Goal: Transaction & Acquisition: Obtain resource

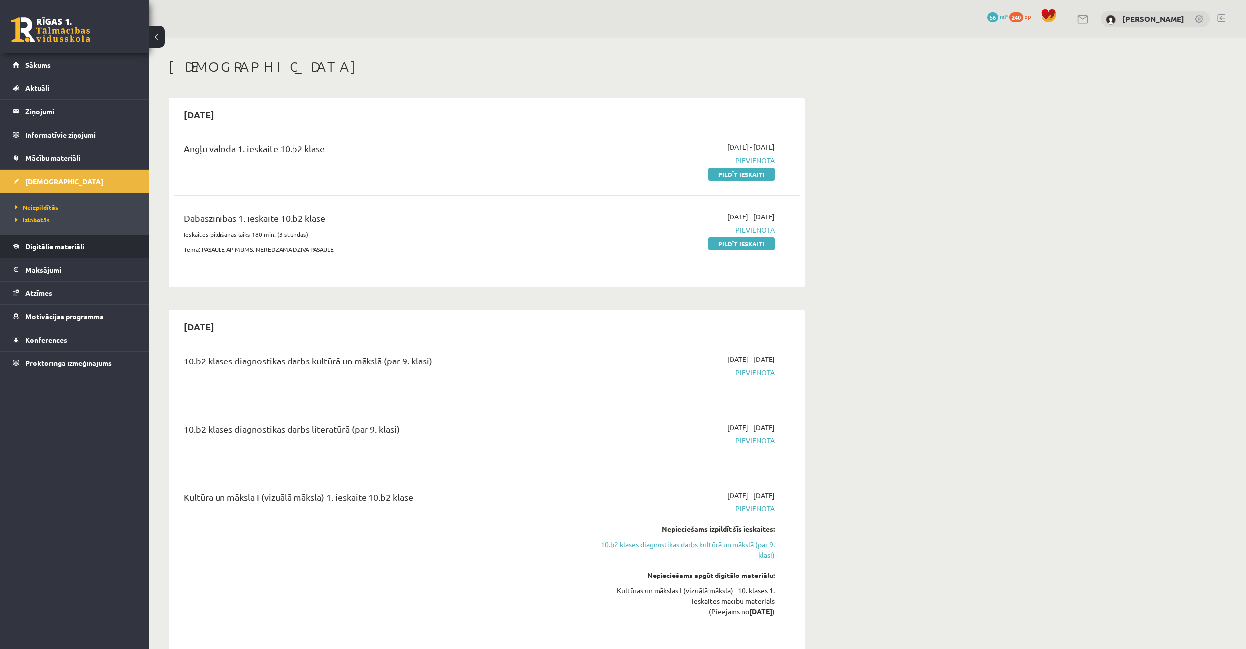
click at [66, 245] on span "Digitālie materiāli" at bounding box center [54, 246] width 59 height 9
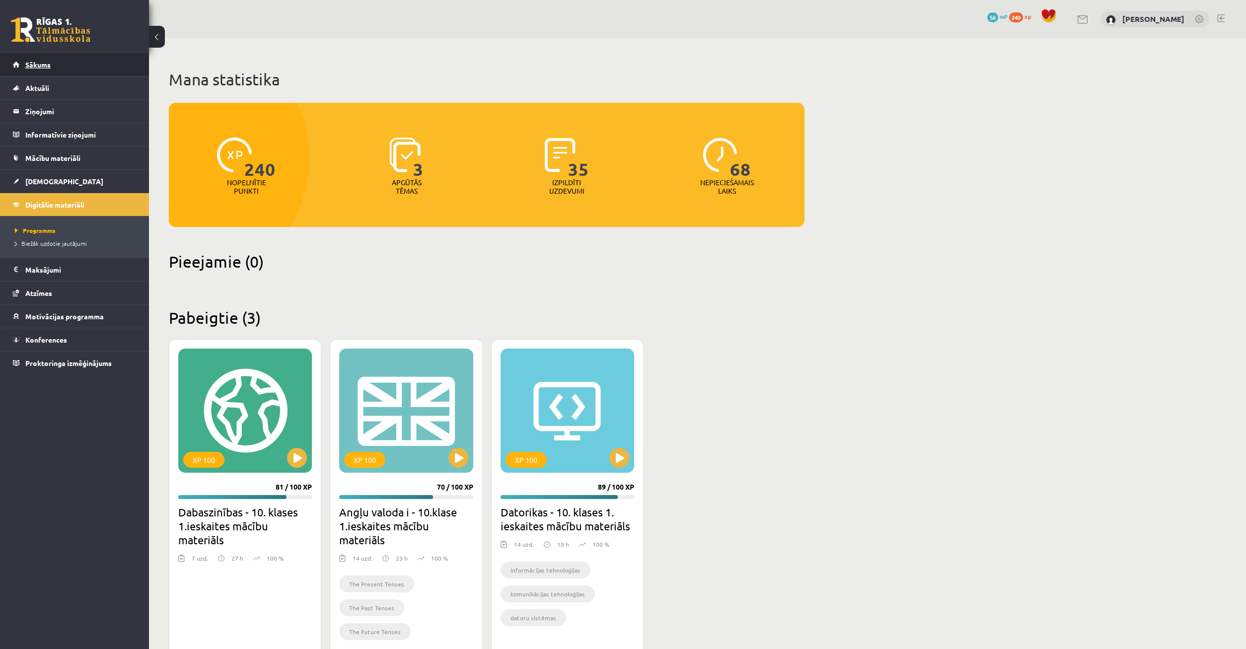
click at [58, 62] on link "Sākums" at bounding box center [75, 64] width 124 height 23
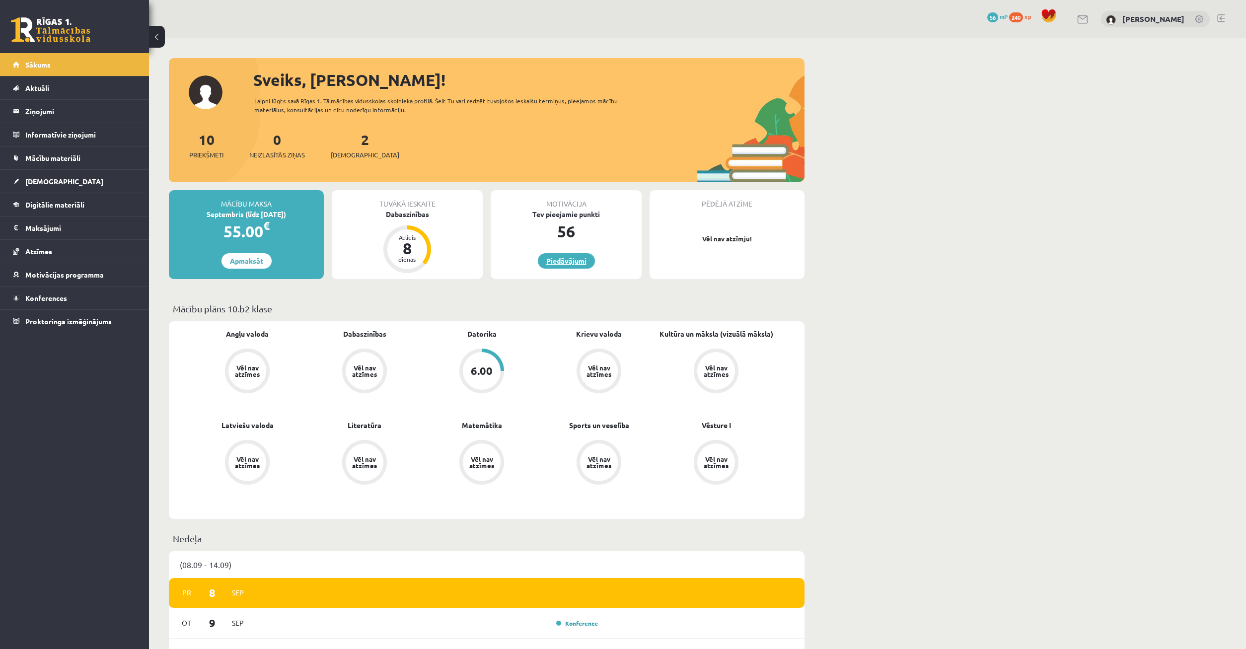
click at [576, 262] on link "Piedāvājumi" at bounding box center [566, 260] width 57 height 15
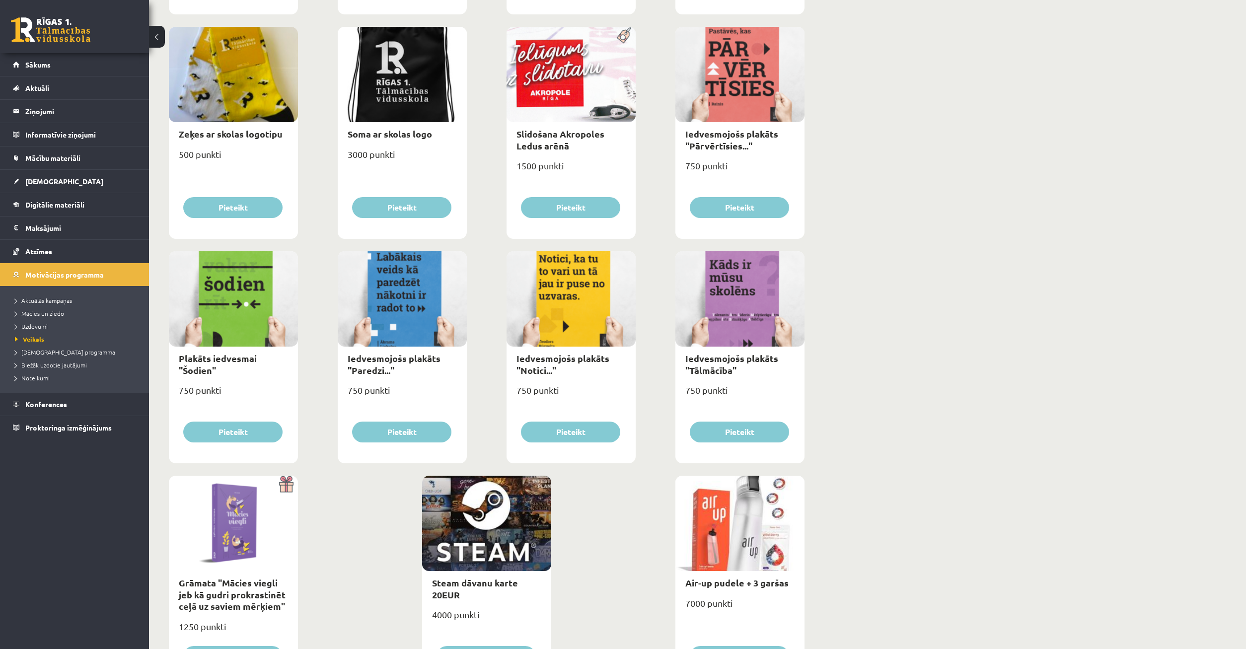
scroll to position [877, 0]
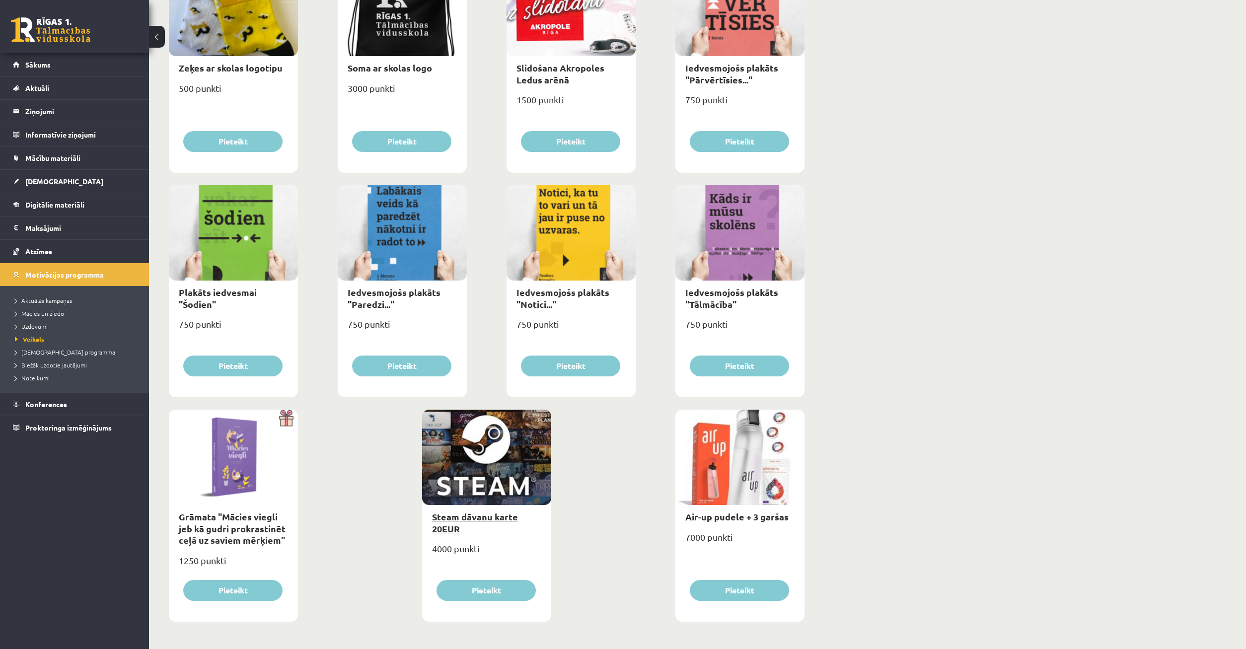
click at [476, 516] on link "Steam dāvanu karte 20EUR" at bounding box center [475, 522] width 86 height 23
type input "*"
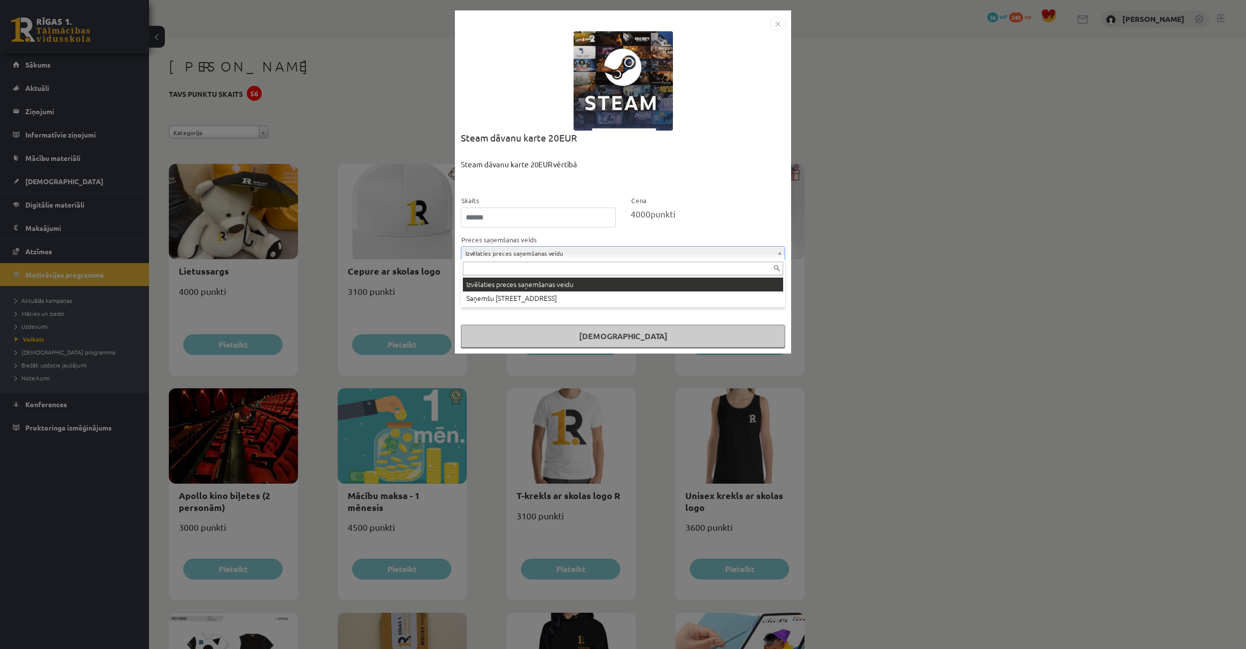
click at [537, 254] on body "0 Dāvanas 56 mP 240 xp Timurs Lozovskis Sākums Aktuāli Kā mācīties eSKOLĀ Konta…" at bounding box center [623, 324] width 1246 height 649
click at [528, 254] on body "0 Dāvanas 56 mP 240 xp Timurs Lozovskis Sākums Aktuāli Kā mācīties eSKOLĀ Konta…" at bounding box center [623, 324] width 1246 height 649
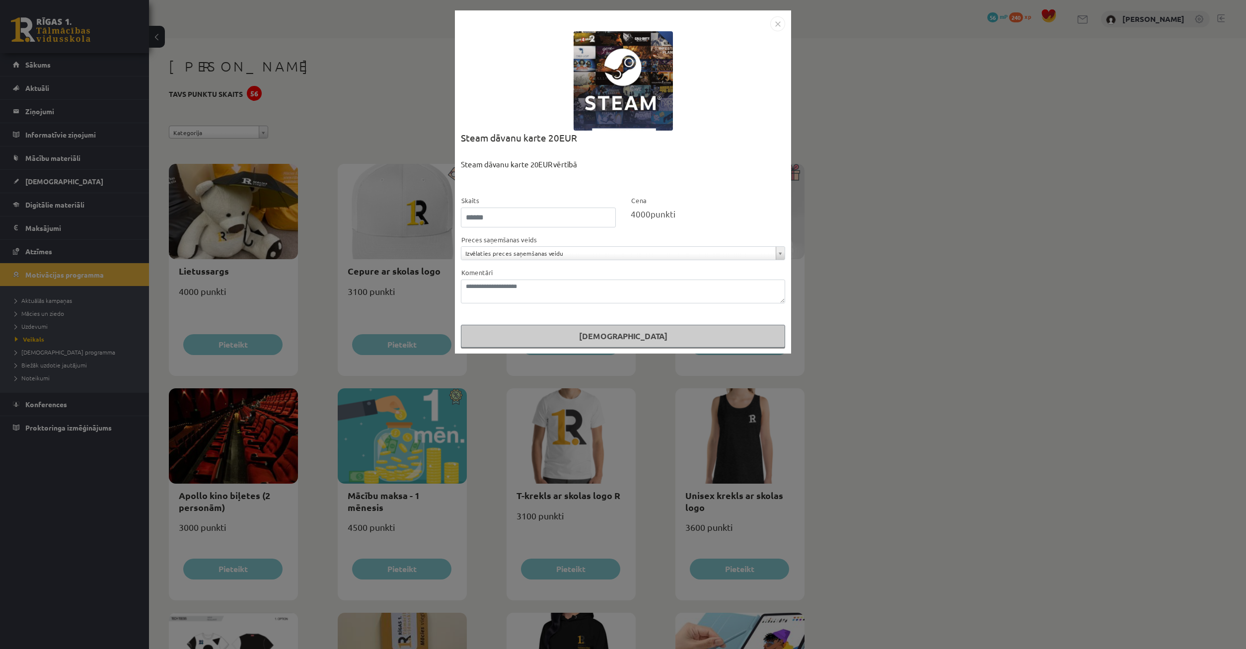
click at [393, 264] on div "**********" at bounding box center [623, 324] width 1246 height 649
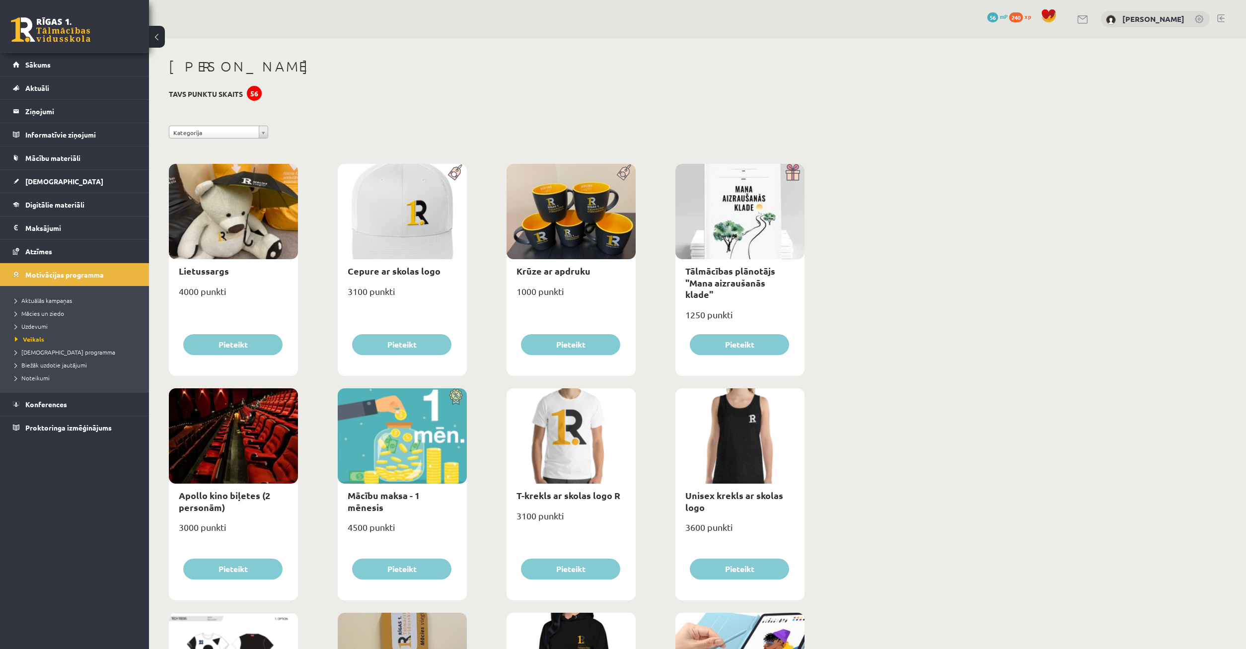
scroll to position [51, 0]
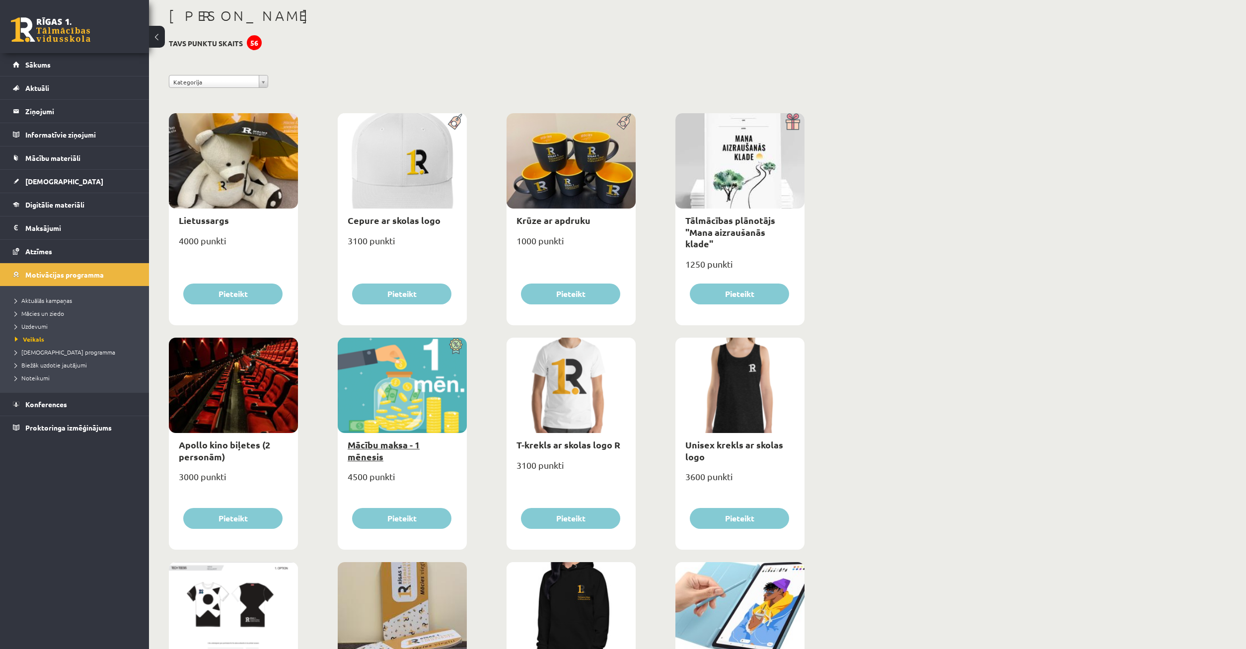
click at [394, 449] on link "Mācību maksa - 1 mēnesis" at bounding box center [384, 450] width 72 height 23
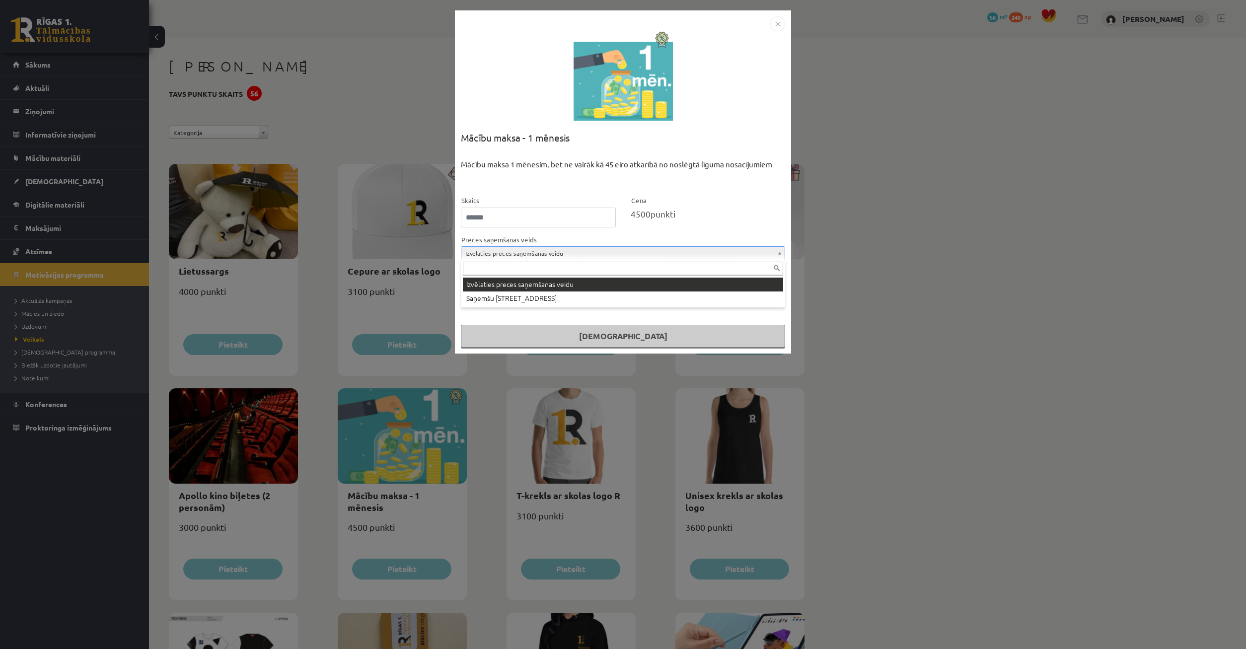
click at [493, 258] on body "0 Dāvanas 56 mP 240 xp Timurs Lozovskis Sākums Aktuāli Kā mācīties eSKOLĀ Konta…" at bounding box center [623, 324] width 1246 height 649
click at [491, 258] on body "0 Dāvanas 56 mP 240 xp Timurs Lozovskis Sākums Aktuāli Kā mācīties eSKOLĀ Konta…" at bounding box center [623, 324] width 1246 height 649
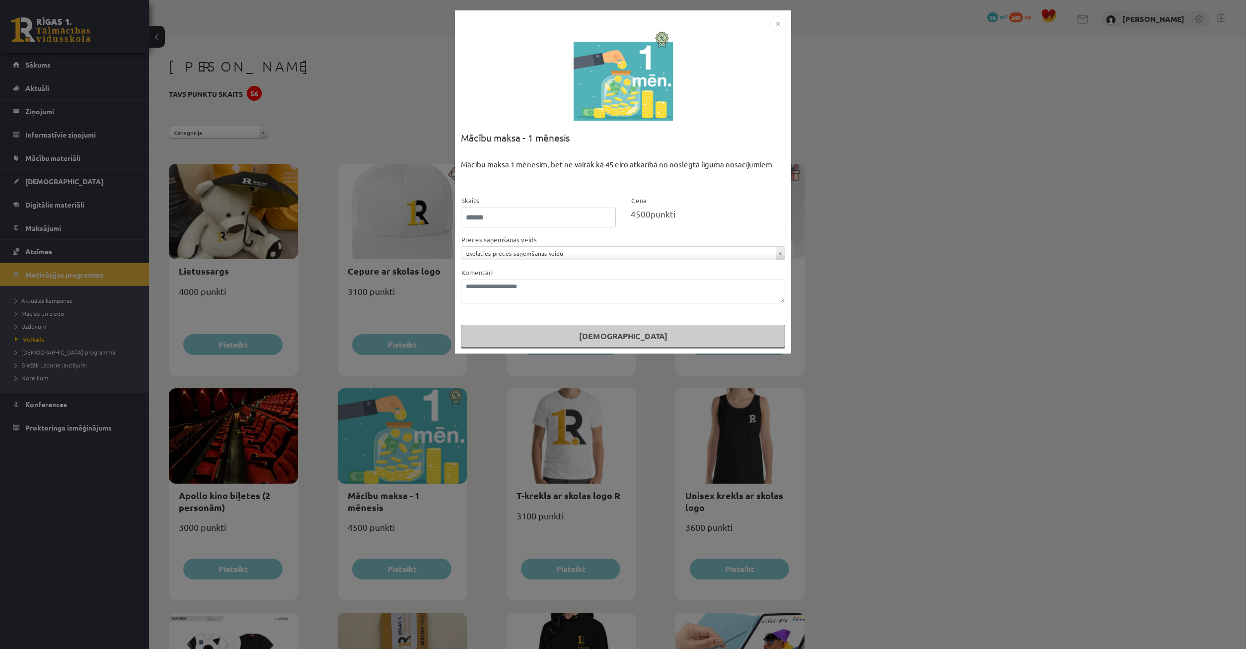
click at [390, 271] on div "**********" at bounding box center [623, 324] width 1246 height 649
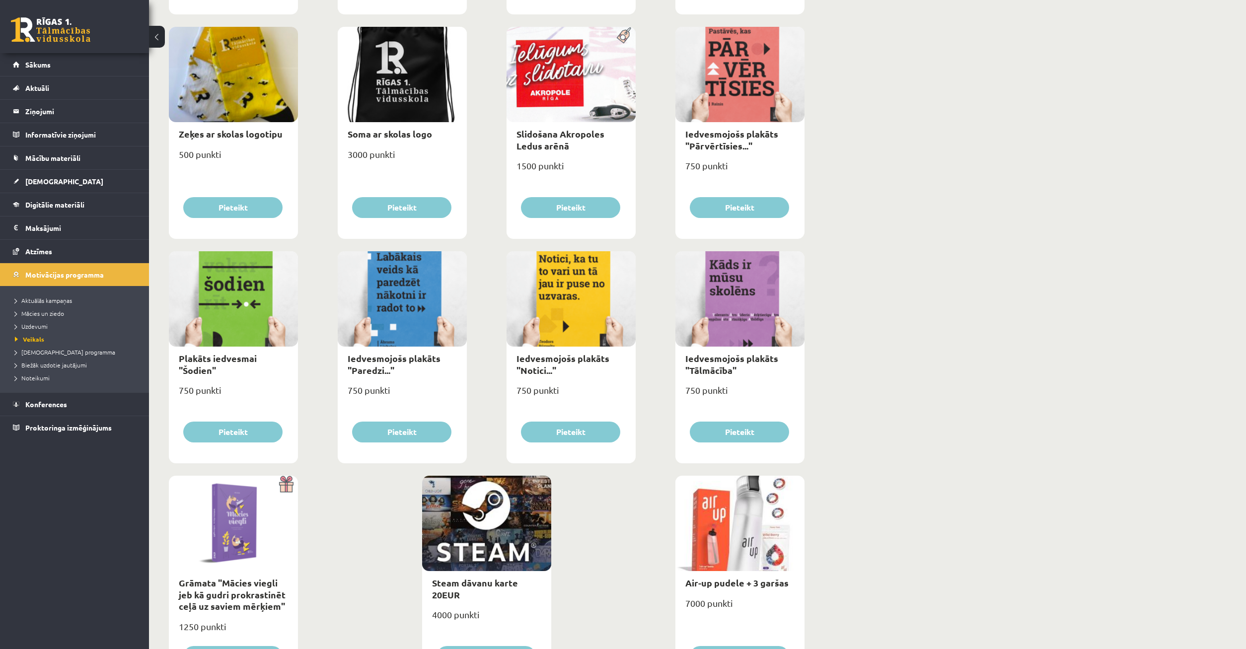
scroll to position [877, 0]
